Goal: Information Seeking & Learning: Check status

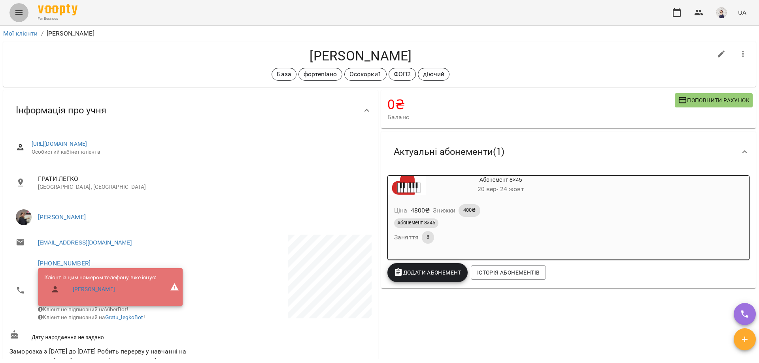
click at [18, 13] on icon "Menu" at bounding box center [18, 12] width 7 height 5
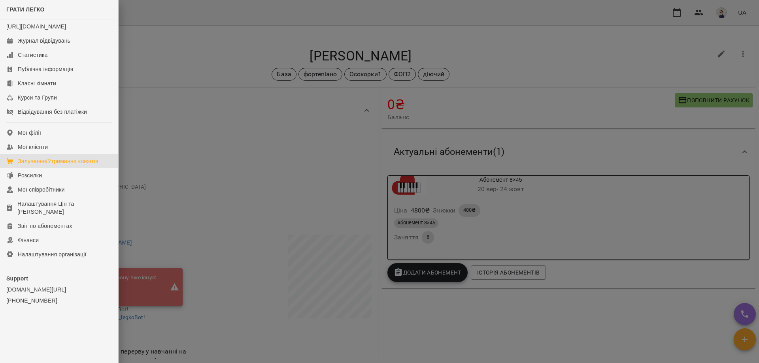
click at [76, 165] on div "Залучення/Утримання клієнтів" at bounding box center [58, 161] width 81 height 8
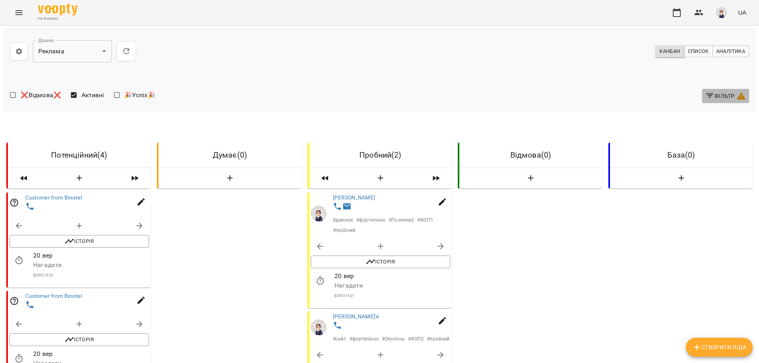
click at [727, 99] on span "Фільтр" at bounding box center [726, 95] width 41 height 9
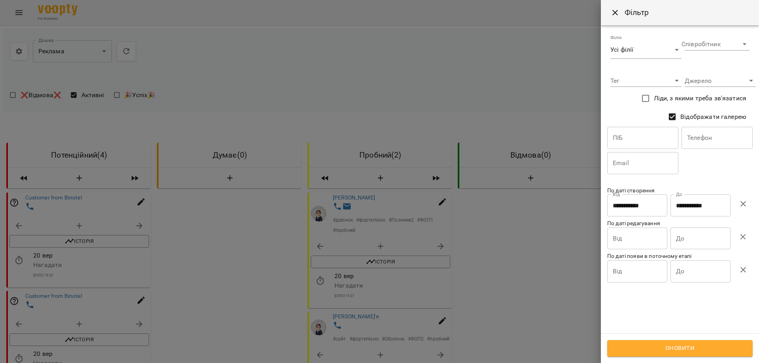
click at [743, 208] on icon "button" at bounding box center [743, 203] width 9 height 9
click at [693, 348] on span "Оновити" at bounding box center [680, 349] width 128 height 10
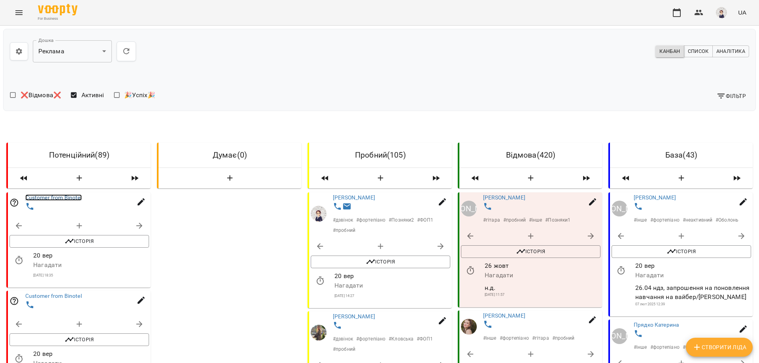
click at [55, 198] on link "Customer from Binotel" at bounding box center [53, 198] width 57 height 6
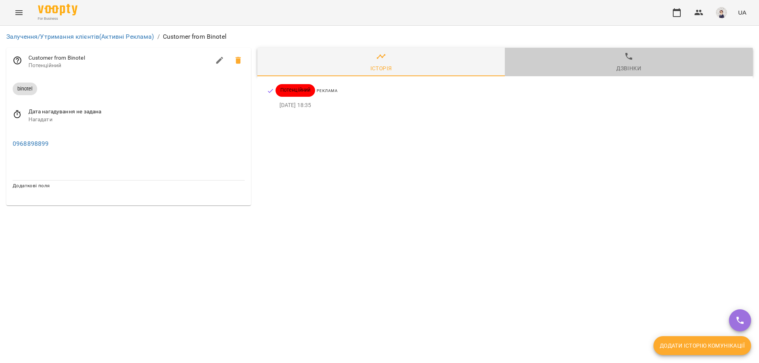
click at [631, 65] on div "Дзвінки" at bounding box center [629, 68] width 25 height 9
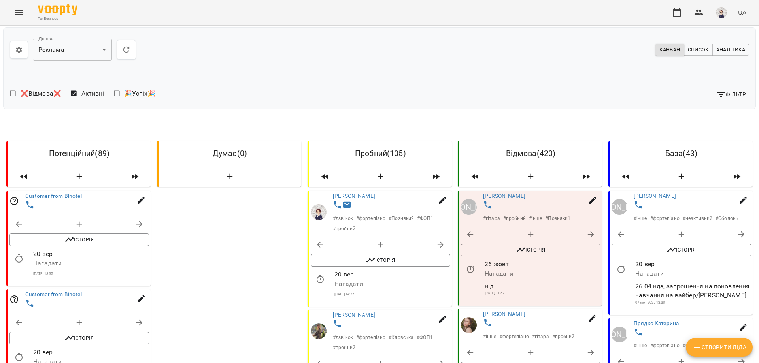
scroll to position [79, 0]
click at [47, 292] on link "Customer from Binotel" at bounding box center [53, 295] width 57 height 6
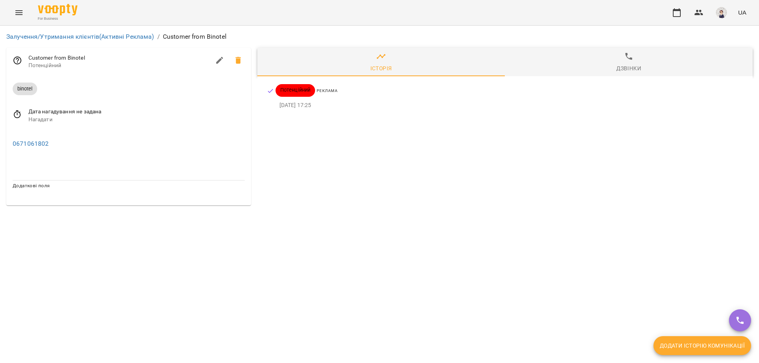
click at [637, 58] on span "Дзвінки" at bounding box center [629, 62] width 239 height 21
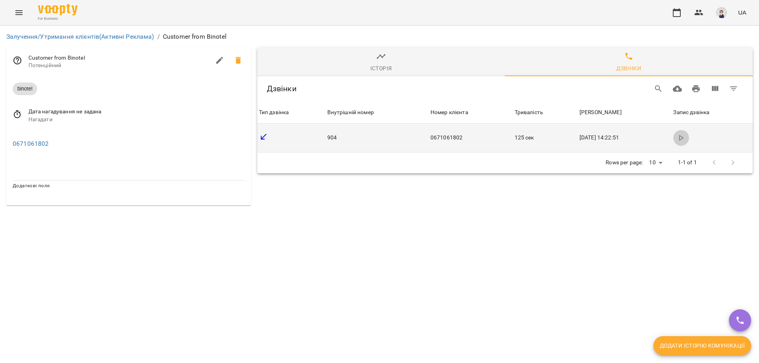
click at [683, 140] on icon "button" at bounding box center [681, 138] width 6 height 6
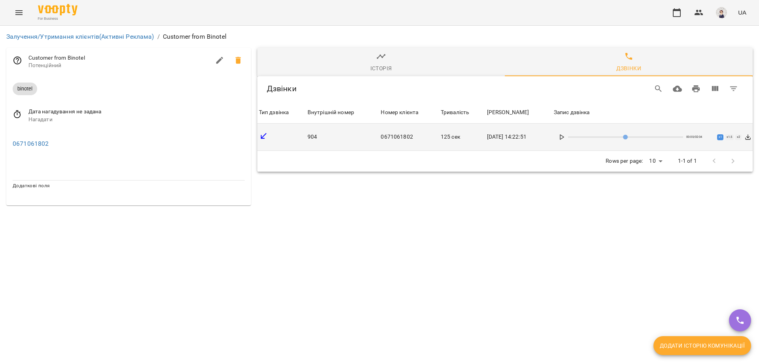
click at [564, 139] on icon at bounding box center [562, 137] width 6 height 6
drag, startPoint x: 30, startPoint y: 144, endPoint x: 225, endPoint y: 229, distance: 212.2
click at [225, 212] on div "Залучення/Утримання клієнтів (Активні Реклама) / Customer from Binotel Customer…" at bounding box center [379, 119] width 759 height 186
drag, startPoint x: 51, startPoint y: 148, endPoint x: 6, endPoint y: 145, distance: 44.4
click at [6, 145] on div "0671061802" at bounding box center [128, 142] width 245 height 25
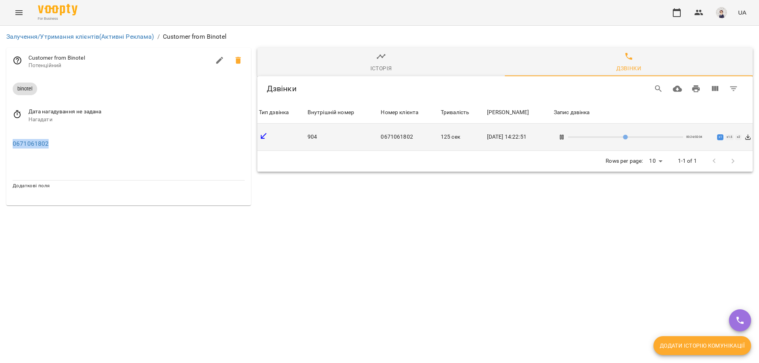
copy link "0671061802"
click at [18, 15] on icon "Menu" at bounding box center [18, 12] width 7 height 5
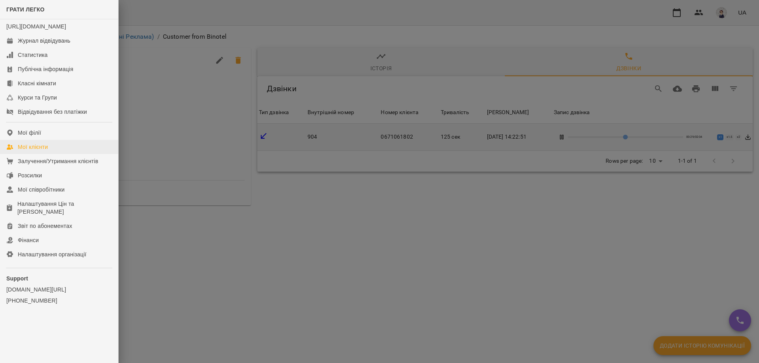
type input "**"
click at [40, 151] on div "Мої клієнти" at bounding box center [33, 147] width 30 height 8
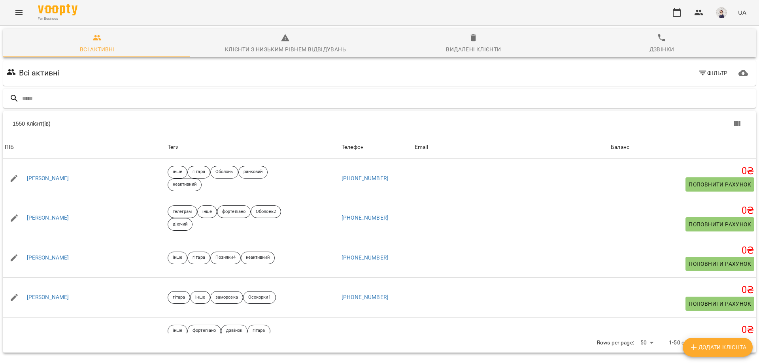
click at [87, 98] on input "text" at bounding box center [387, 98] width 731 height 13
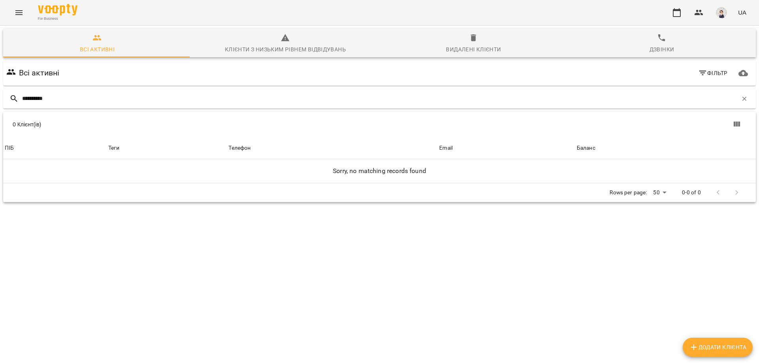
type input "**********"
click at [22, 13] on icon "Menu" at bounding box center [18, 12] width 9 height 9
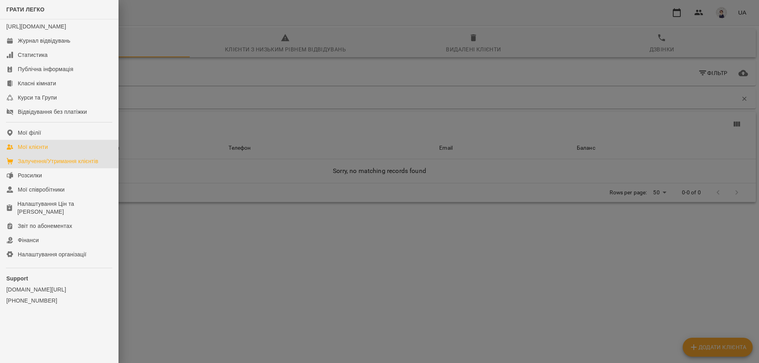
click at [45, 165] on div "Залучення/Утримання клієнтів" at bounding box center [58, 161] width 81 height 8
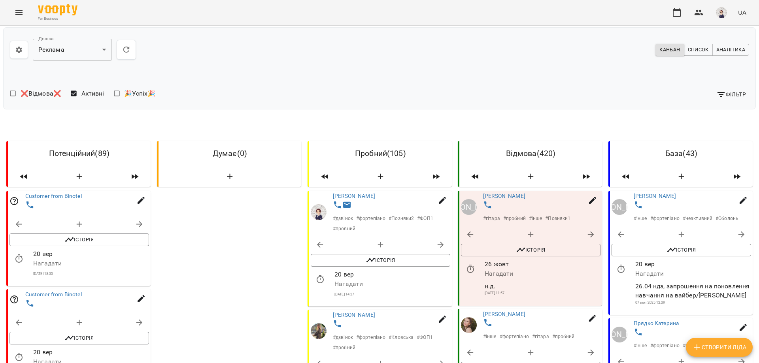
scroll to position [79, 0]
click at [57, 292] on link "Customer from Binotel" at bounding box center [53, 295] width 57 height 6
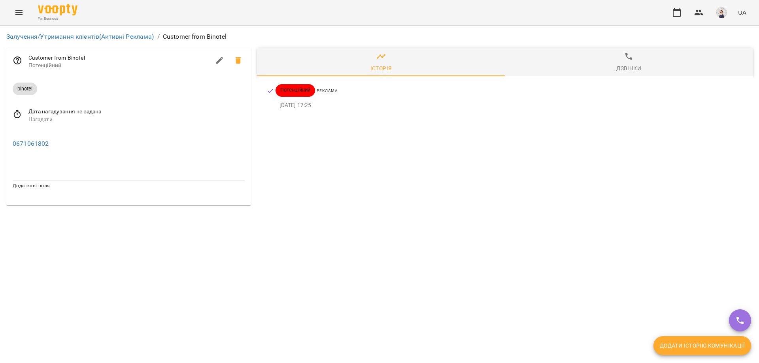
click at [625, 63] on span "Дзвінки" at bounding box center [629, 62] width 239 height 21
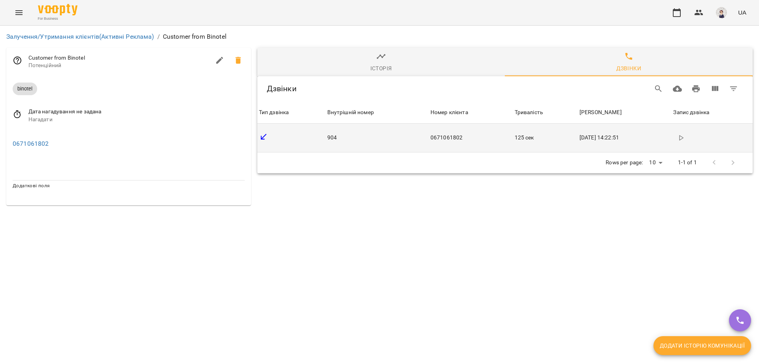
click at [683, 137] on polygon "button" at bounding box center [682, 138] width 4 height 5
click at [565, 138] on icon at bounding box center [562, 137] width 6 height 6
drag, startPoint x: 600, startPoint y: 137, endPoint x: 627, endPoint y: 138, distance: 26.5
click at [627, 138] on input "range" at bounding box center [625, 137] width 115 height 2
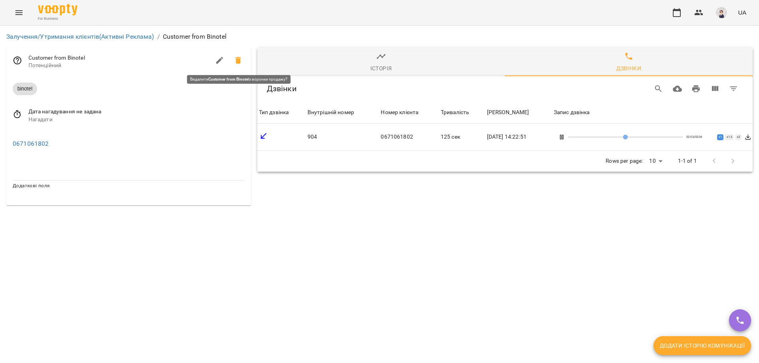
click at [240, 60] on icon at bounding box center [239, 60] width 6 height 7
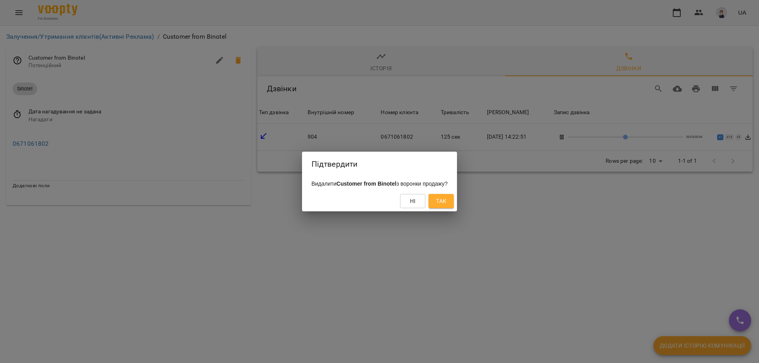
type input "***"
click at [447, 202] on span "Так" at bounding box center [441, 201] width 10 height 9
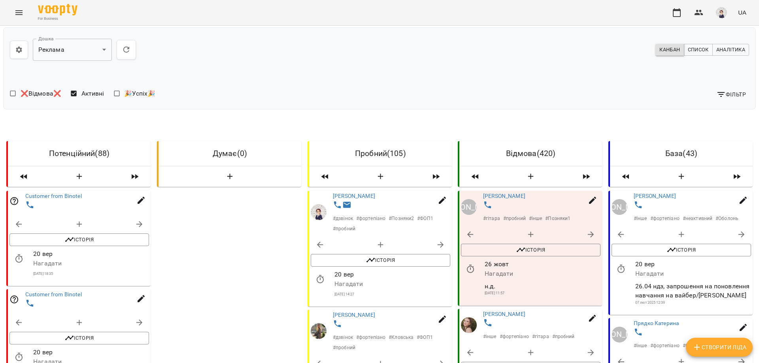
scroll to position [119, 0]
click at [48, 292] on link "Customer from Binotel" at bounding box center [53, 295] width 57 height 6
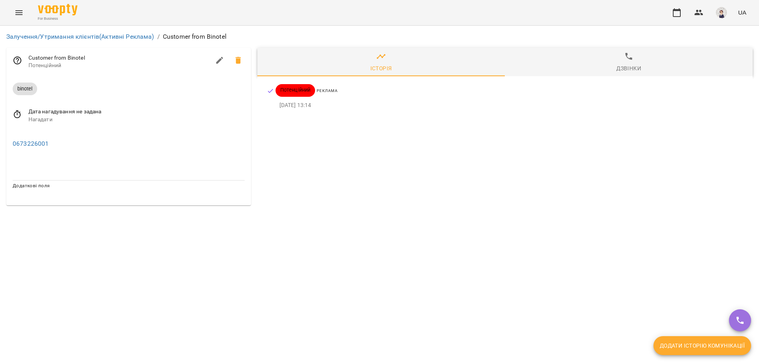
click at [631, 64] on div "Дзвінки" at bounding box center [629, 68] width 25 height 9
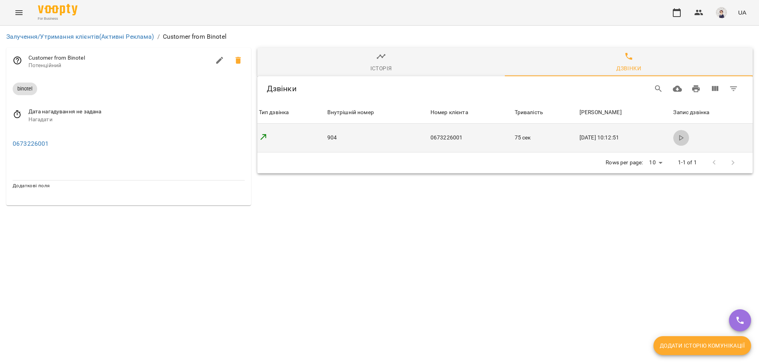
click at [680, 138] on button "button" at bounding box center [682, 138] width 16 height 16
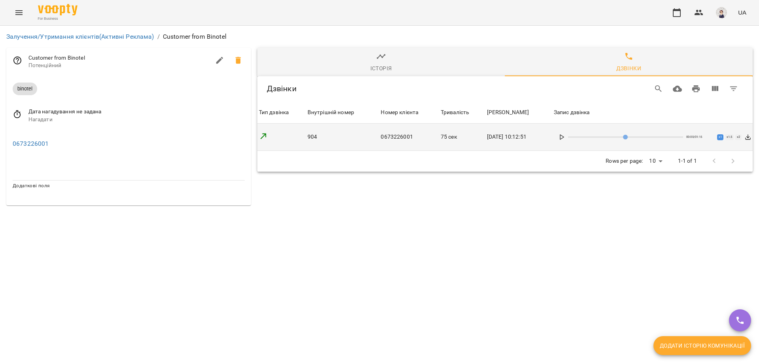
click at [565, 137] on icon at bounding box center [562, 137] width 6 height 6
click at [236, 59] on icon at bounding box center [238, 60] width 9 height 9
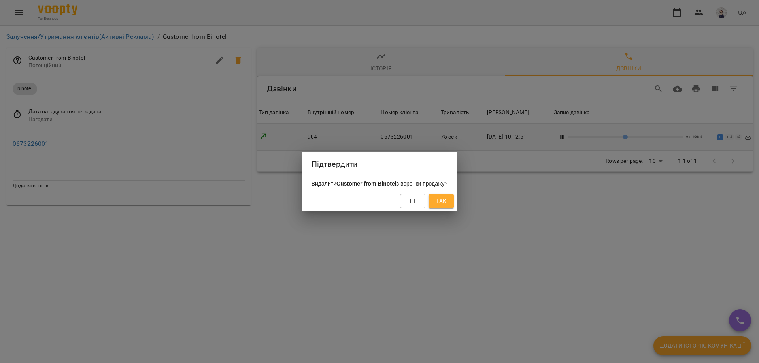
click at [454, 205] on button "Так" at bounding box center [441, 201] width 25 height 14
type input "**"
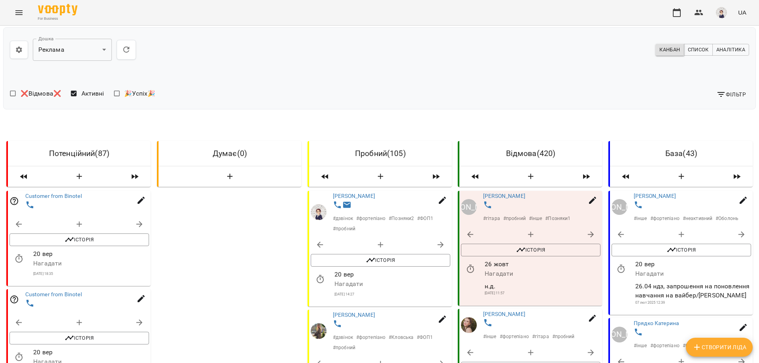
scroll to position [277, 0]
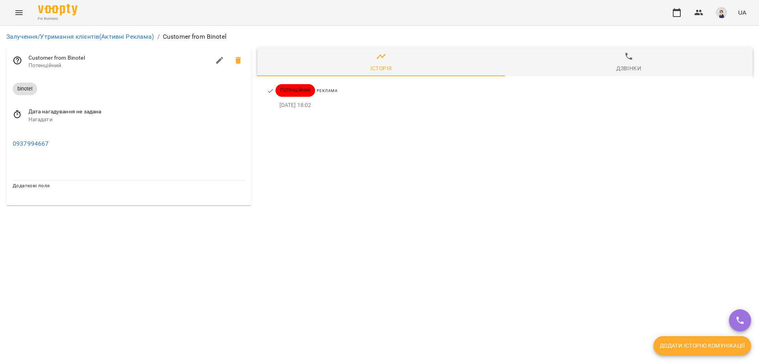
click at [617, 59] on span "Дзвінки" at bounding box center [629, 62] width 239 height 21
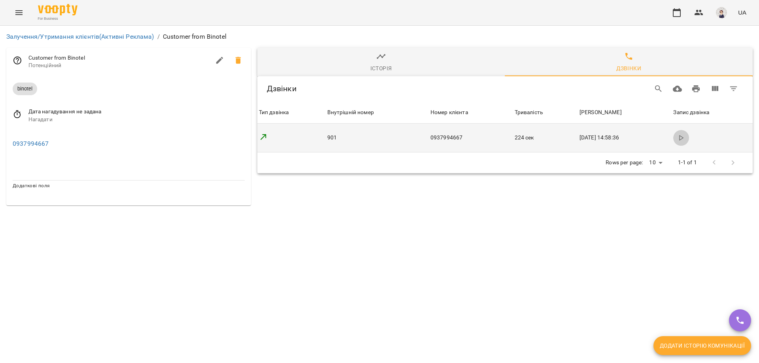
click at [683, 140] on polygon "button" at bounding box center [682, 138] width 4 height 5
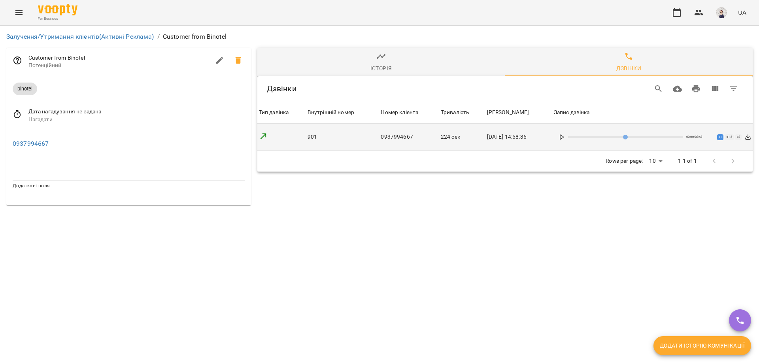
click at [569, 141] on div "00:00 / 03:43 x 1 x 1.5 x 2" at bounding box center [652, 137] width 197 height 14
click at [565, 138] on icon at bounding box center [562, 137] width 6 height 6
type input "***"
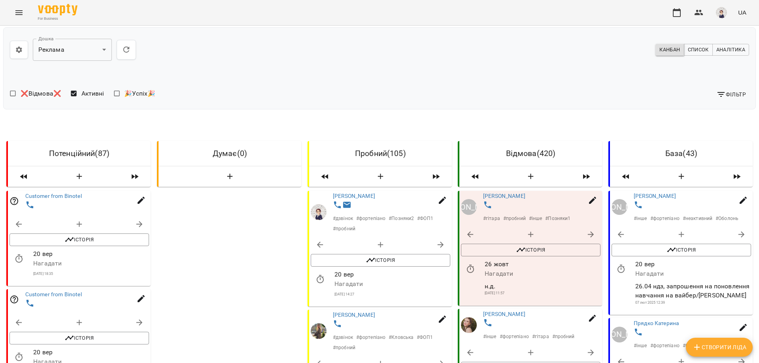
scroll to position [79, 0]
click at [66, 292] on link "Customer from Binotel" at bounding box center [53, 295] width 57 height 6
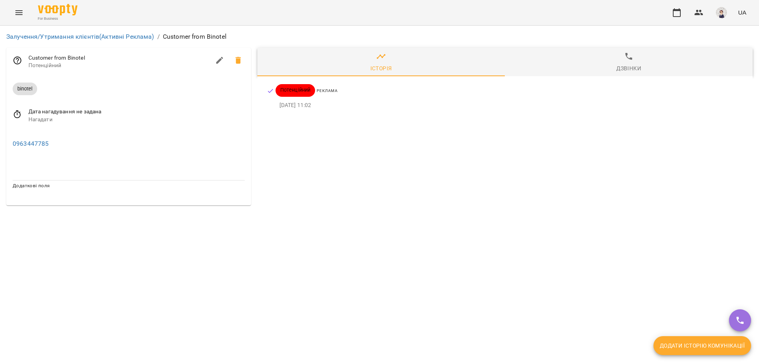
click at [635, 58] on span "Дзвінки" at bounding box center [629, 62] width 239 height 21
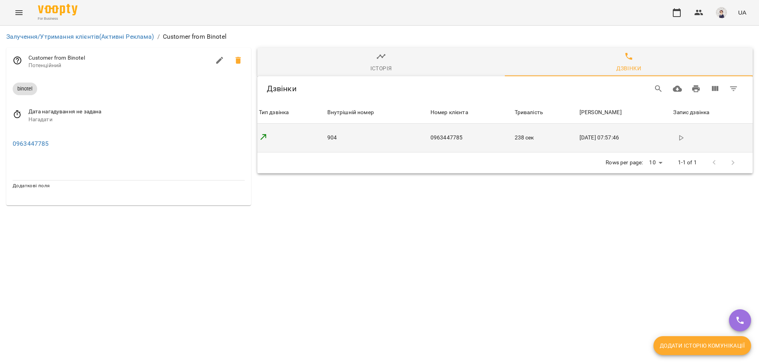
click at [684, 136] on icon "button" at bounding box center [681, 138] width 6 height 6
click at [564, 138] on icon at bounding box center [562, 137] width 6 height 6
drag, startPoint x: 637, startPoint y: 138, endPoint x: 653, endPoint y: 139, distance: 16.3
click at [653, 138] on input "range" at bounding box center [625, 137] width 115 height 2
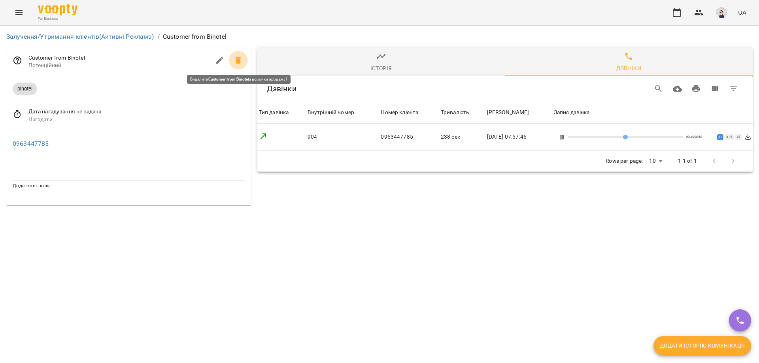
click at [239, 59] on icon at bounding box center [239, 60] width 6 height 7
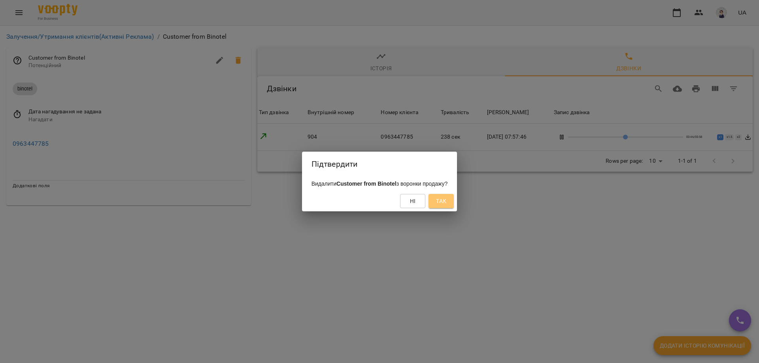
click at [447, 201] on span "Так" at bounding box center [441, 201] width 10 height 9
type input "**"
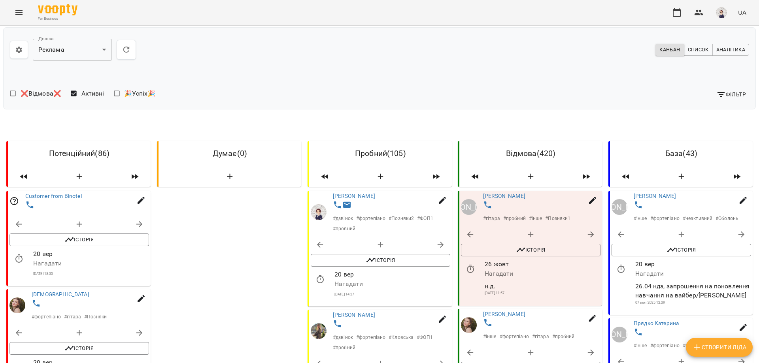
scroll to position [79, 0]
click at [55, 193] on link "Customer from Binotel" at bounding box center [53, 196] width 57 height 6
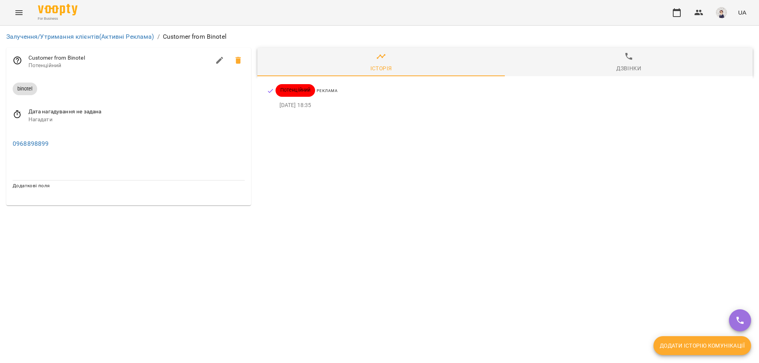
click at [630, 63] on span "Дзвінки" at bounding box center [629, 62] width 239 height 21
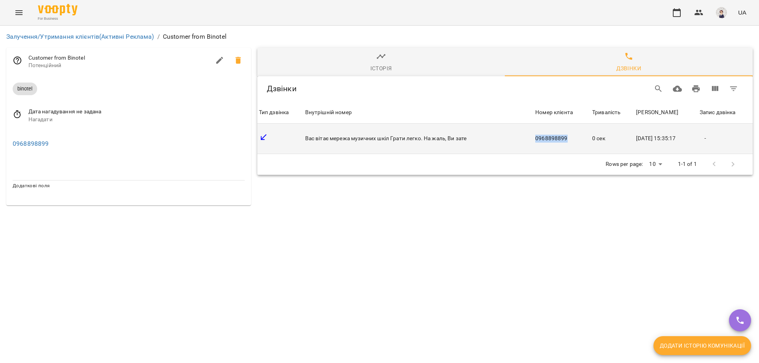
drag, startPoint x: 564, startPoint y: 138, endPoint x: 523, endPoint y: 135, distance: 40.5
click at [523, 135] on tr "Тип дзвінка Внутрішній номер Вас вітає мережа музичних шкіл Грати легко. На жал…" at bounding box center [505, 139] width 496 height 30
copy tr "Вас вітає мережа музичних шкіл Грати легко. На жаль, Ви зате Номер клієнта 0968…"
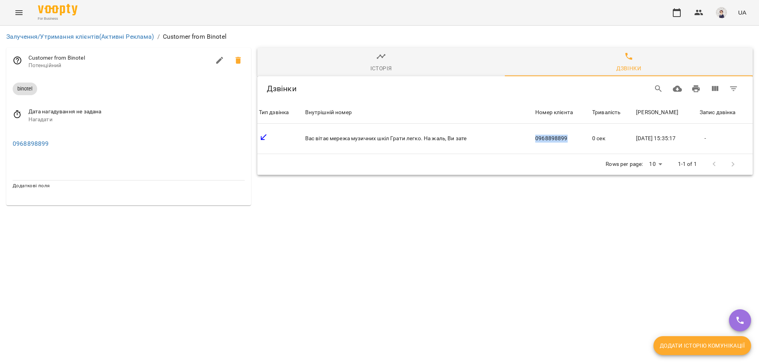
click at [10, 14] on button "Menu" at bounding box center [18, 12] width 19 height 19
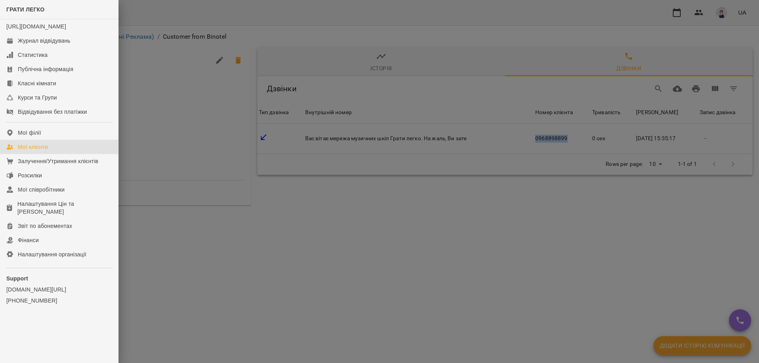
click at [40, 151] on div "Мої клієнти" at bounding box center [33, 147] width 30 height 8
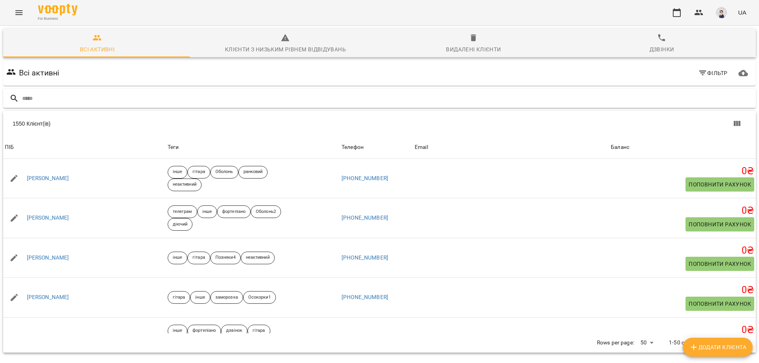
click at [128, 100] on input "text" at bounding box center [387, 98] width 731 height 13
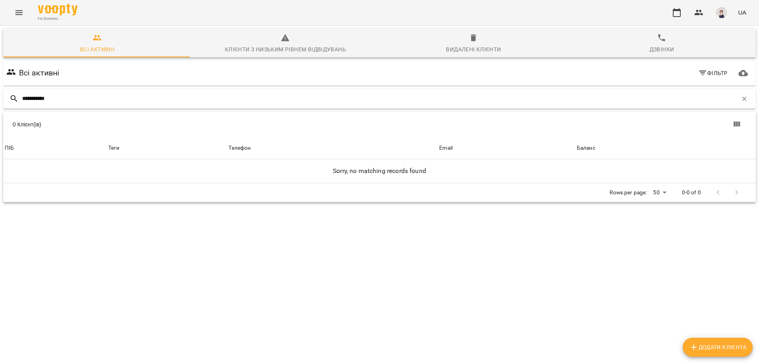
click at [33, 98] on input "**********" at bounding box center [380, 98] width 716 height 13
type input "**********"
click at [21, 13] on icon "Menu" at bounding box center [18, 12] width 9 height 9
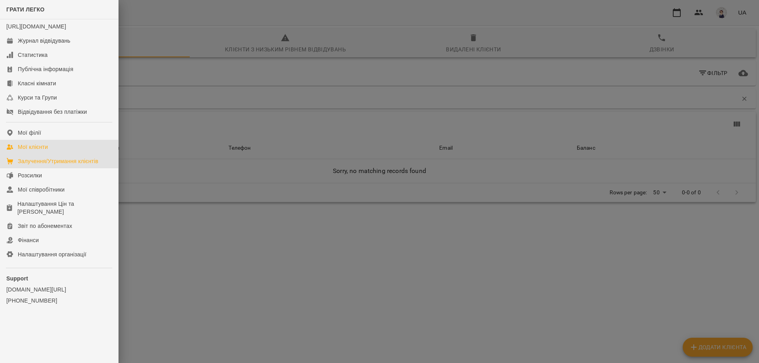
click at [36, 165] on div "Залучення/Утримання клієнтів" at bounding box center [58, 161] width 81 height 8
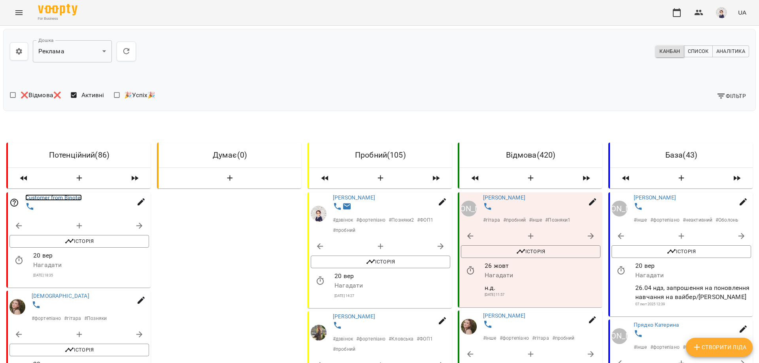
click at [59, 199] on link "Customer from Binotel" at bounding box center [53, 198] width 57 height 6
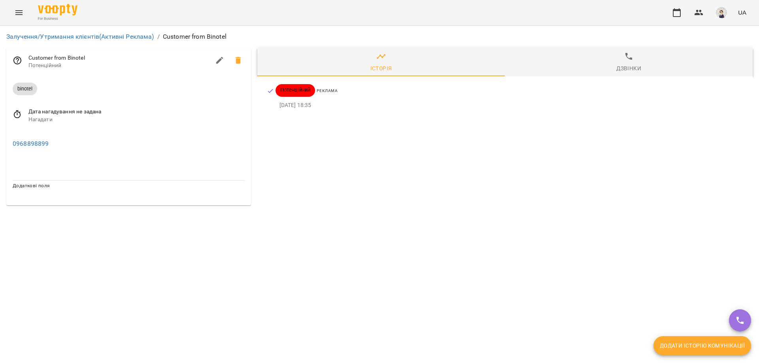
click at [417, 212] on div "Залучення/Утримання клієнтів (Активні Реклама) / Customer from Binotel Customer…" at bounding box center [379, 119] width 759 height 186
click at [13, 10] on button "Menu" at bounding box center [18, 12] width 19 height 19
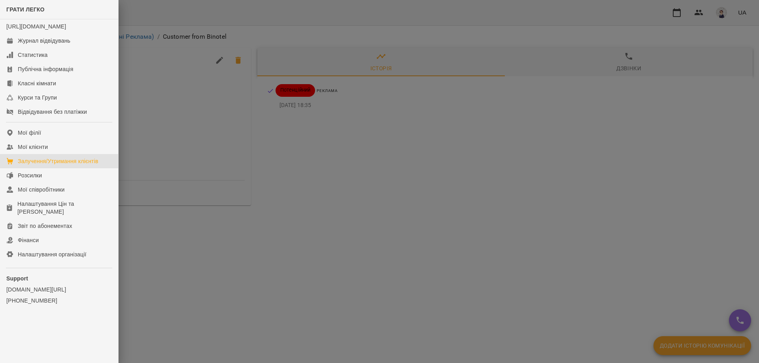
click at [36, 165] on div "Залучення/Утримання клієнтів" at bounding box center [58, 161] width 81 height 8
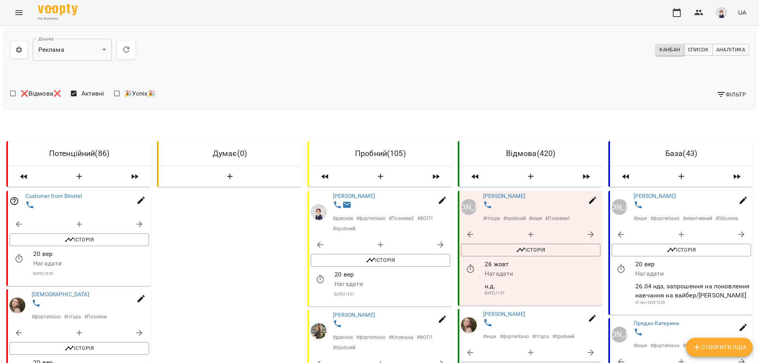
scroll to position [237, 0]
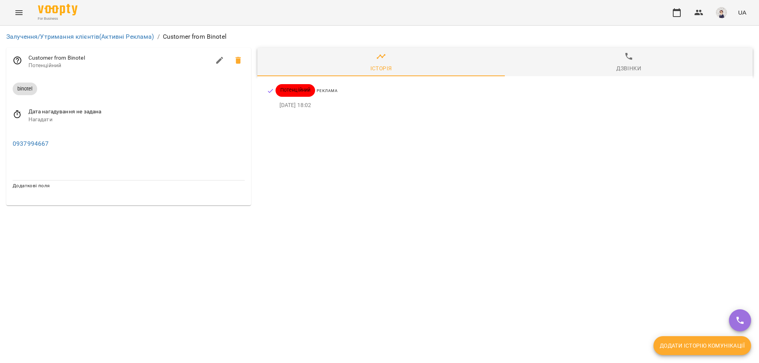
click at [636, 62] on span "Дзвінки" at bounding box center [629, 62] width 239 height 21
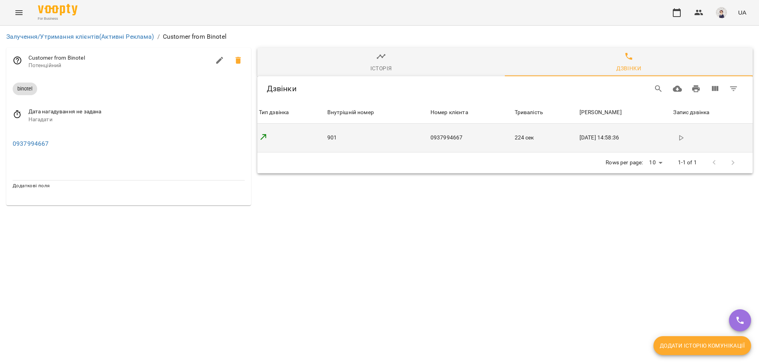
click at [681, 140] on icon "button" at bounding box center [681, 138] width 6 height 6
click at [564, 136] on polygon at bounding box center [562, 137] width 4 height 5
type input "*"
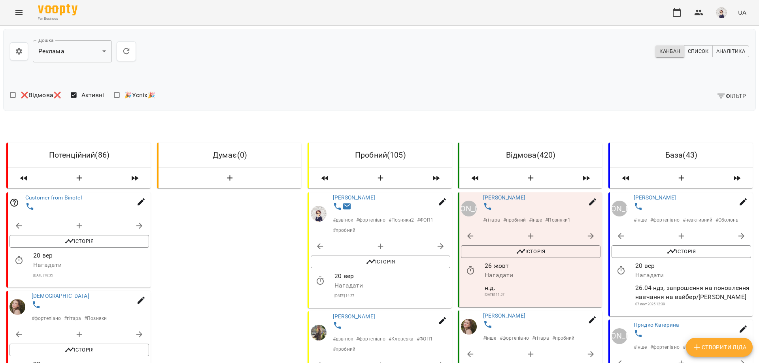
click at [21, 10] on icon "Menu" at bounding box center [18, 12] width 9 height 9
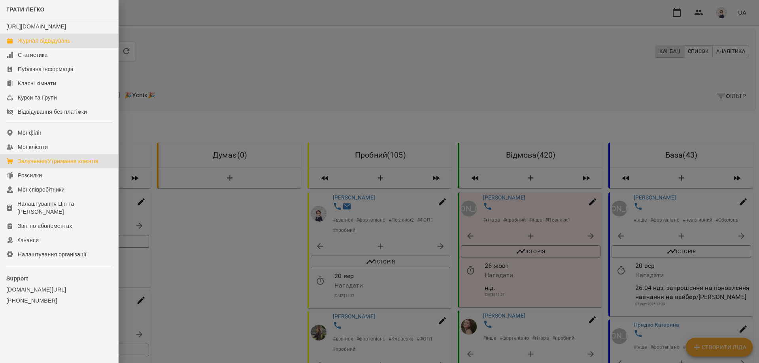
click at [32, 45] on div "Журнал відвідувань" at bounding box center [44, 41] width 53 height 8
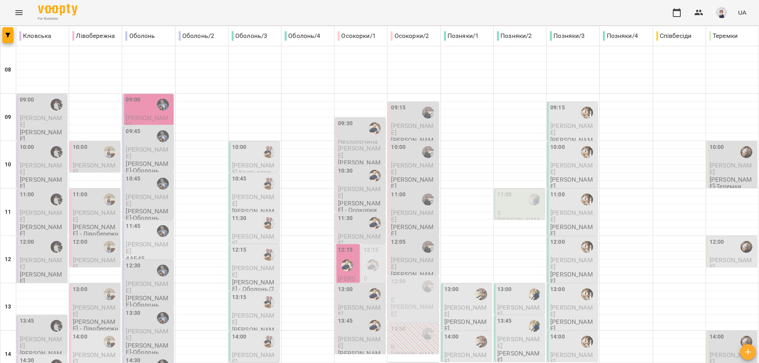
click at [367, 260] on img "Віктор АРТЕМЕНКО" at bounding box center [373, 266] width 12 height 12
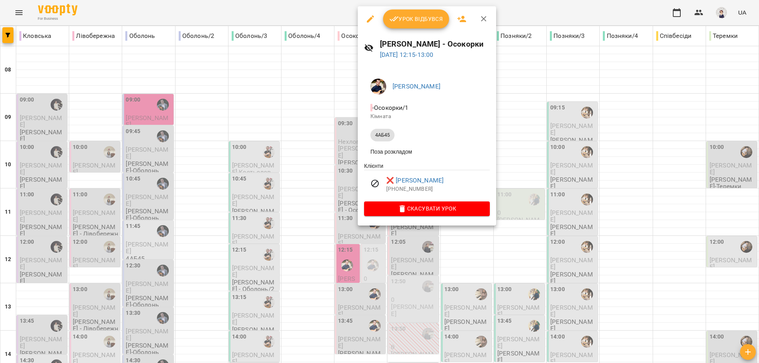
click at [309, 172] on div at bounding box center [379, 181] width 759 height 363
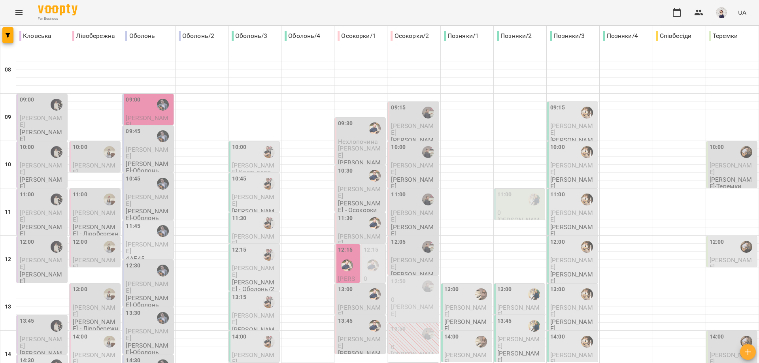
scroll to position [352, 0]
